Goal: Complete application form

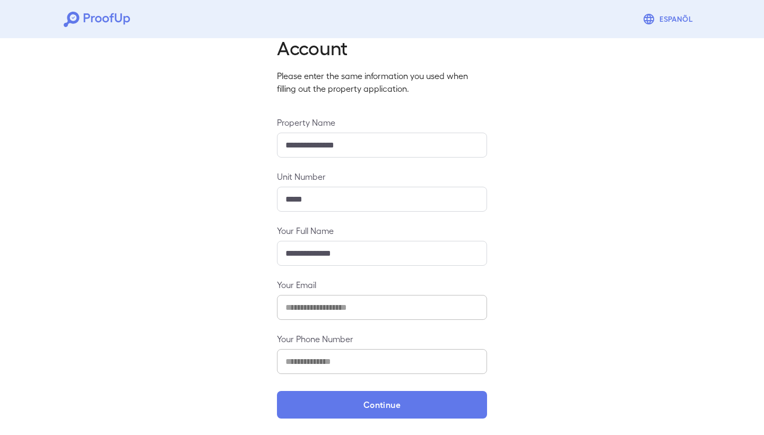
scroll to position [45, 0]
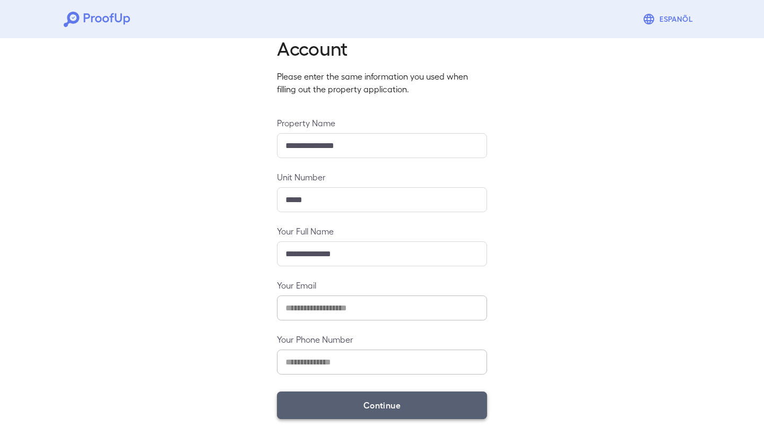
click at [327, 402] on button "Continue" at bounding box center [382, 405] width 210 height 28
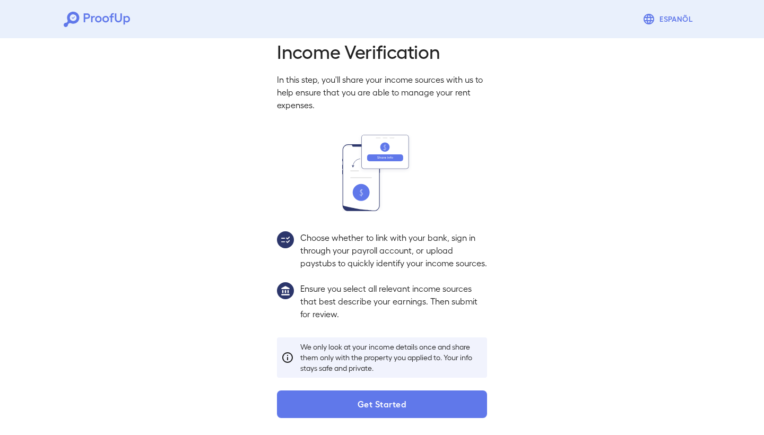
scroll to position [30, 0]
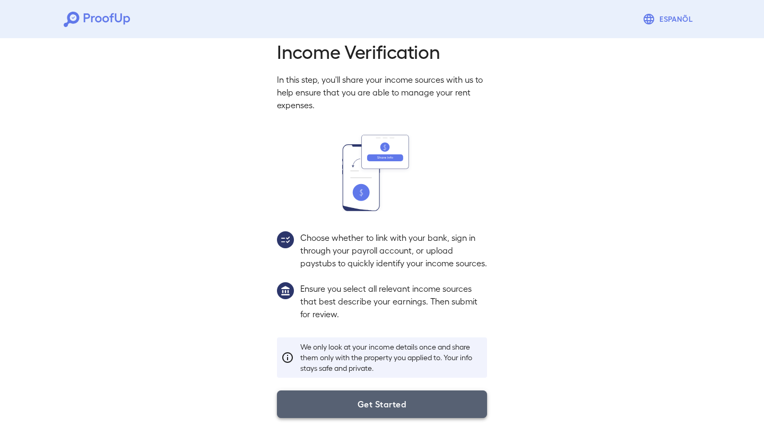
click at [330, 402] on button "Get Started" at bounding box center [382, 404] width 210 height 28
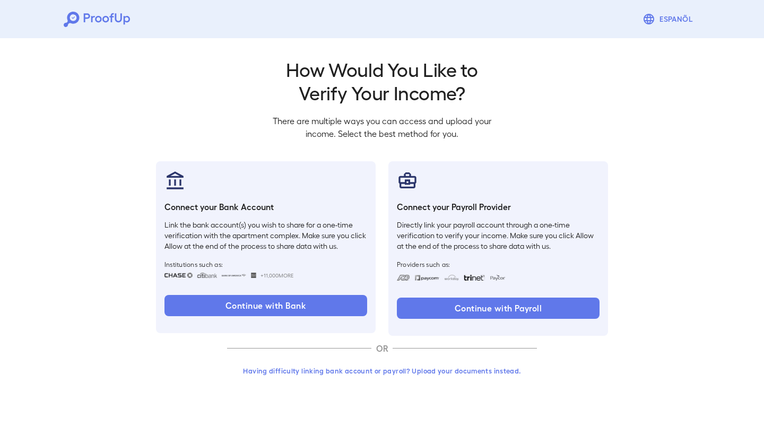
click at [325, 371] on button "Having difficulty linking bank account or payroll? Upload your documents instea…" at bounding box center [382, 370] width 310 height 19
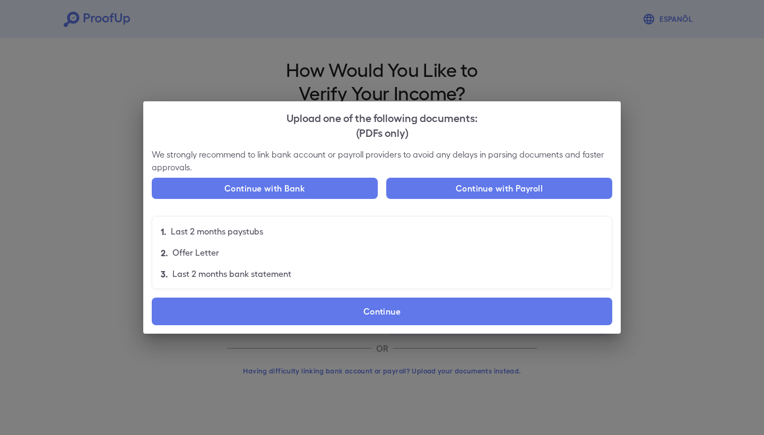
click at [382, 401] on div "Upload one of the following documents: (PDFs only) We strongly recommend to lin…" at bounding box center [382, 217] width 764 height 435
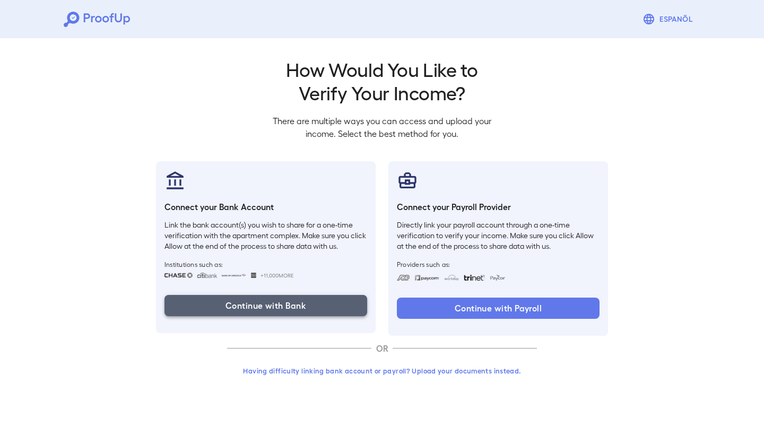
click at [307, 305] on button "Continue with Bank" at bounding box center [265, 305] width 203 height 21
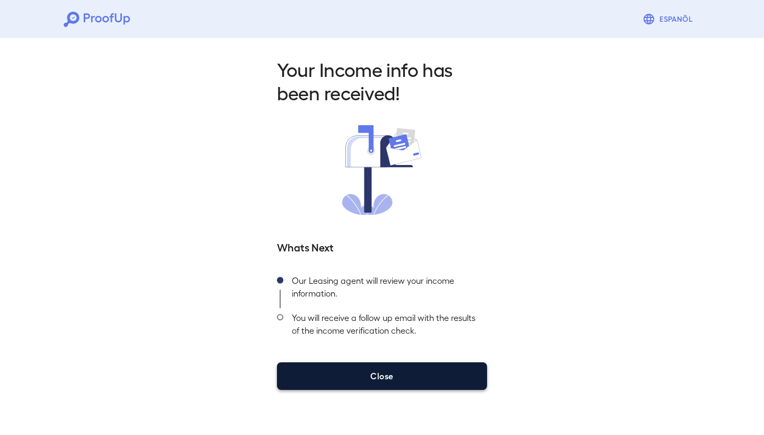
click at [387, 373] on button "Close" at bounding box center [382, 376] width 210 height 28
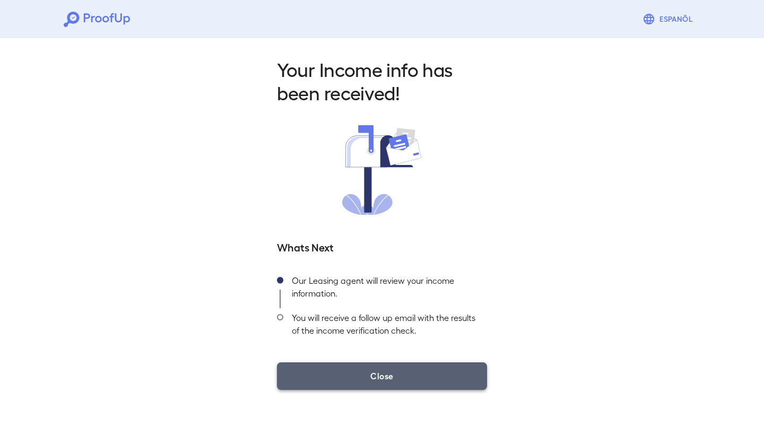
click at [355, 382] on button "Close" at bounding box center [382, 376] width 210 height 28
click at [354, 376] on button "Close" at bounding box center [382, 376] width 210 height 28
